Goal: Find contact information: Find contact information

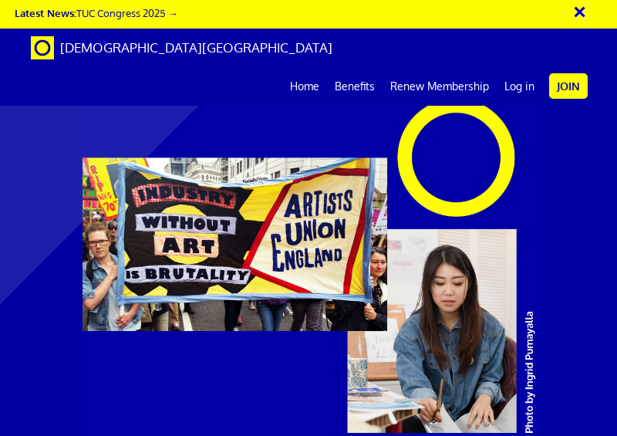
scroll to position [0, 21]
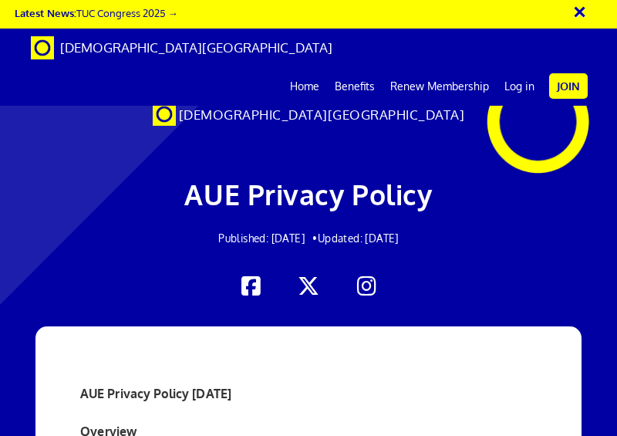
scroll to position [0, 21]
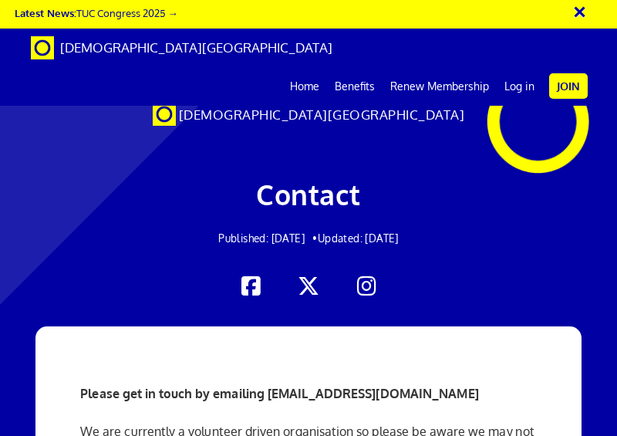
scroll to position [0, 21]
